Goal: Information Seeking & Learning: Understand process/instructions

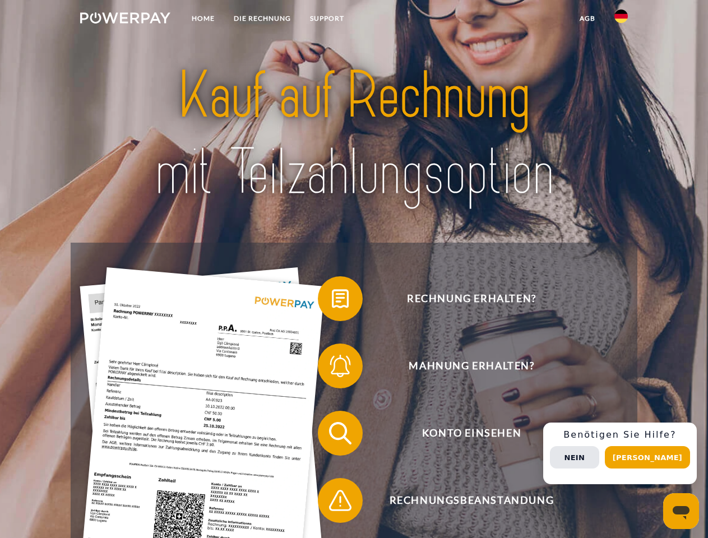
click at [125, 20] on img at bounding box center [125, 17] width 90 height 11
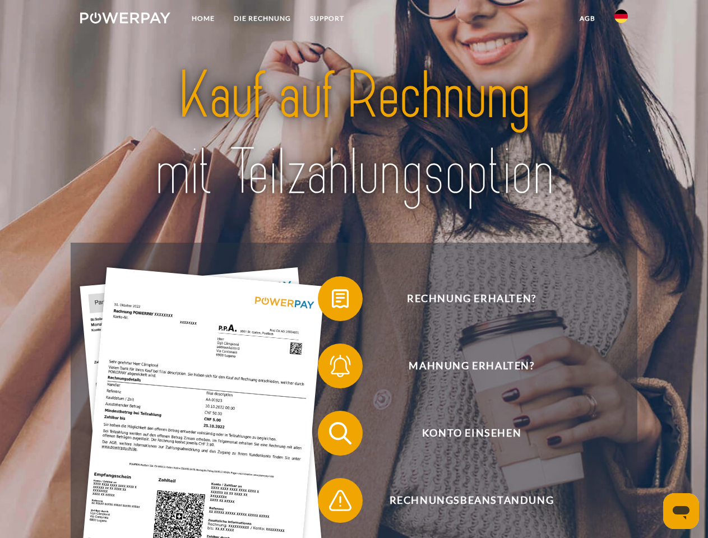
click at [621, 20] on img at bounding box center [621, 16] width 13 height 13
click at [587, 19] on link "agb" at bounding box center [587, 18] width 35 height 20
click at [332, 301] on span at bounding box center [324, 299] width 56 height 56
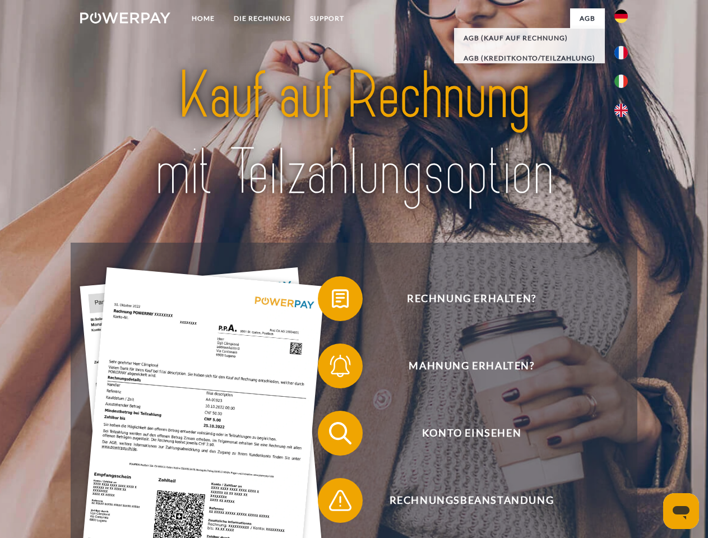
click at [332, 368] on div "Rechnung erhalten? Mahnung erhalten? Konto einsehen" at bounding box center [354, 467] width 566 height 449
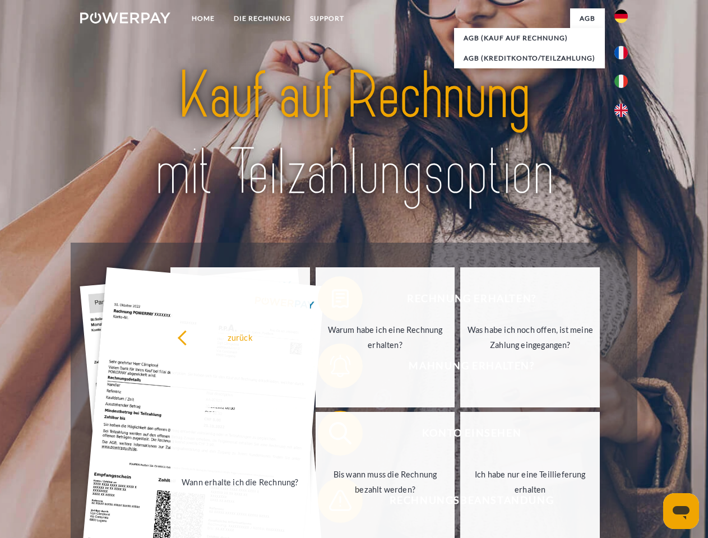
click at [332, 436] on link "Bis wann muss die Rechnung bezahlt werden?" at bounding box center [386, 482] width 140 height 140
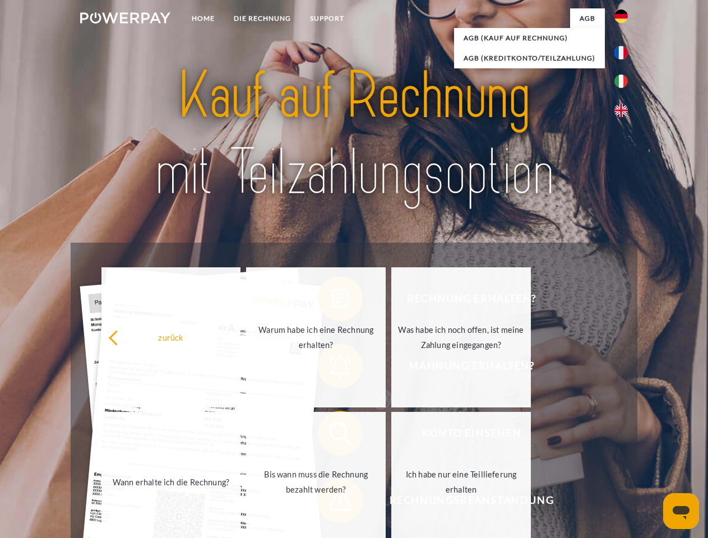
click at [332, 503] on span at bounding box center [324, 501] width 56 height 56
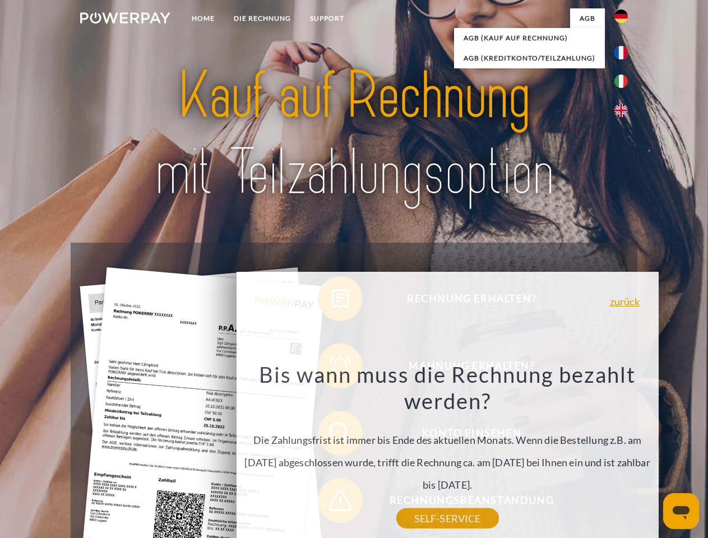
click at [624, 454] on div "Rechnung erhalten? Mahnung erhalten? Konto einsehen" at bounding box center [354, 467] width 566 height 449
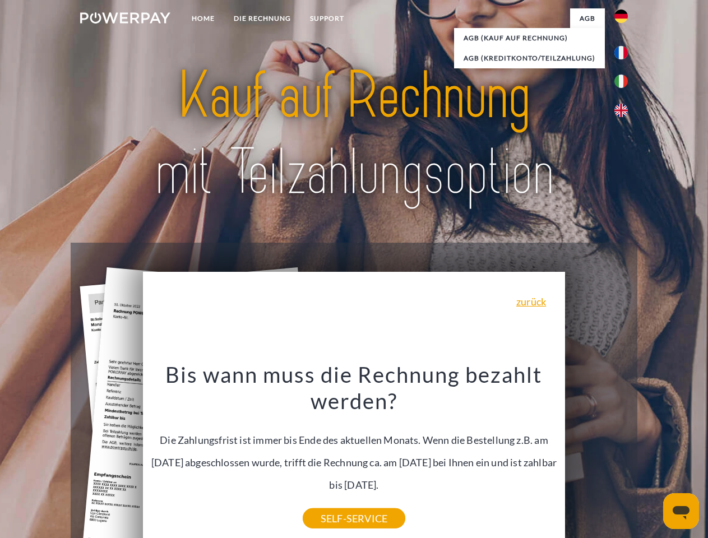
click at [597, 456] on span "Konto einsehen" at bounding box center [471, 433] width 275 height 45
click at [652, 458] on header "Home DIE RECHNUNG SUPPORT" at bounding box center [354, 387] width 708 height 775
